Goal: Information Seeking & Learning: Learn about a topic

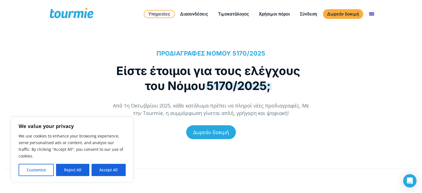
click at [109, 167] on button "Accept All" at bounding box center [108, 170] width 34 height 12
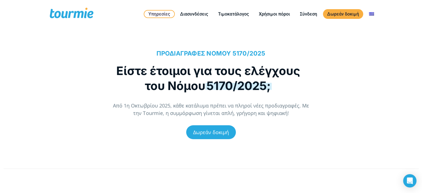
checkbox input "true"
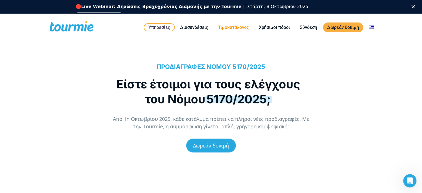
click at [235, 27] on link "Τιμοκατάλογος" at bounding box center [233, 27] width 39 height 7
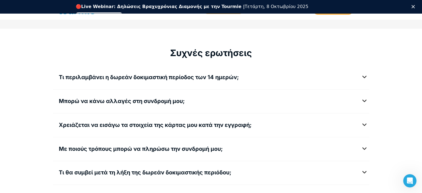
scroll to position [705, 0]
